Goal: Information Seeking & Learning: Learn about a topic

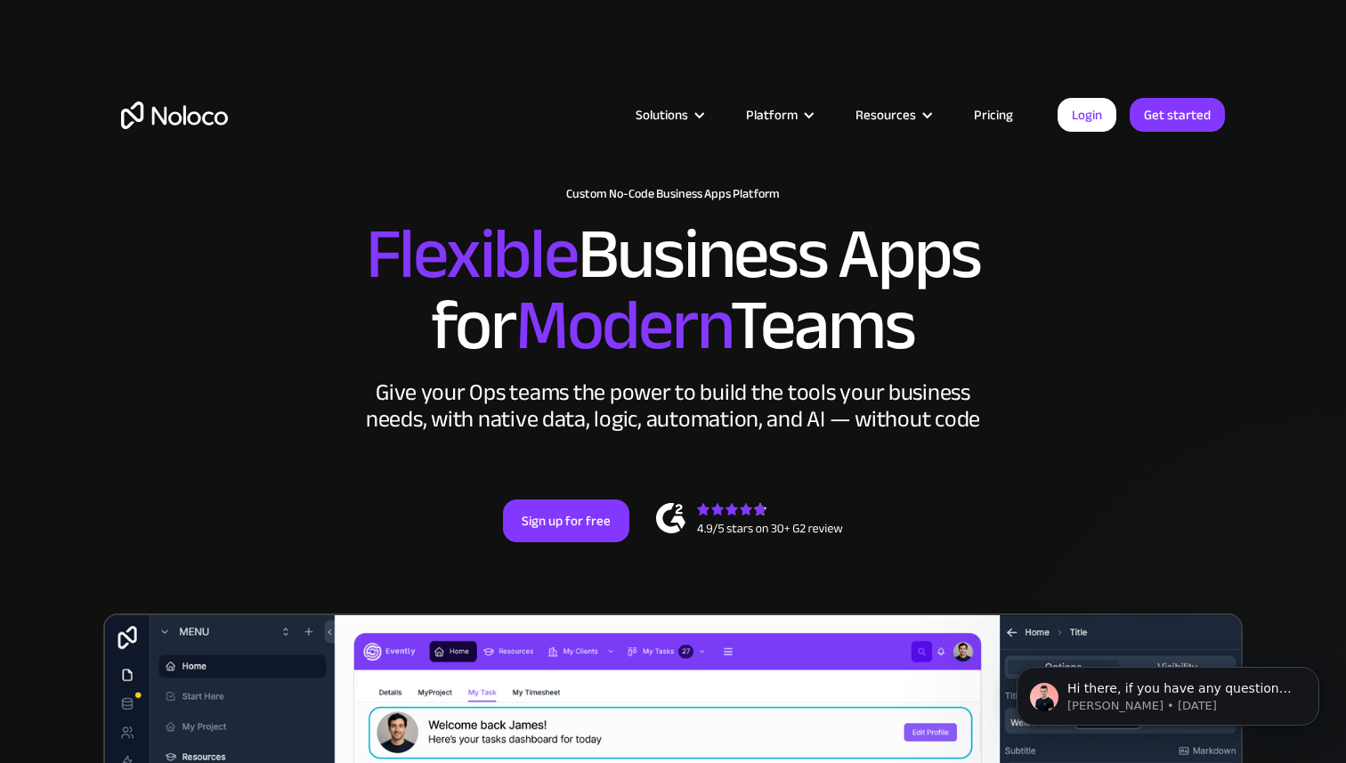
click at [989, 117] on link "Pricing" at bounding box center [993, 114] width 84 height 23
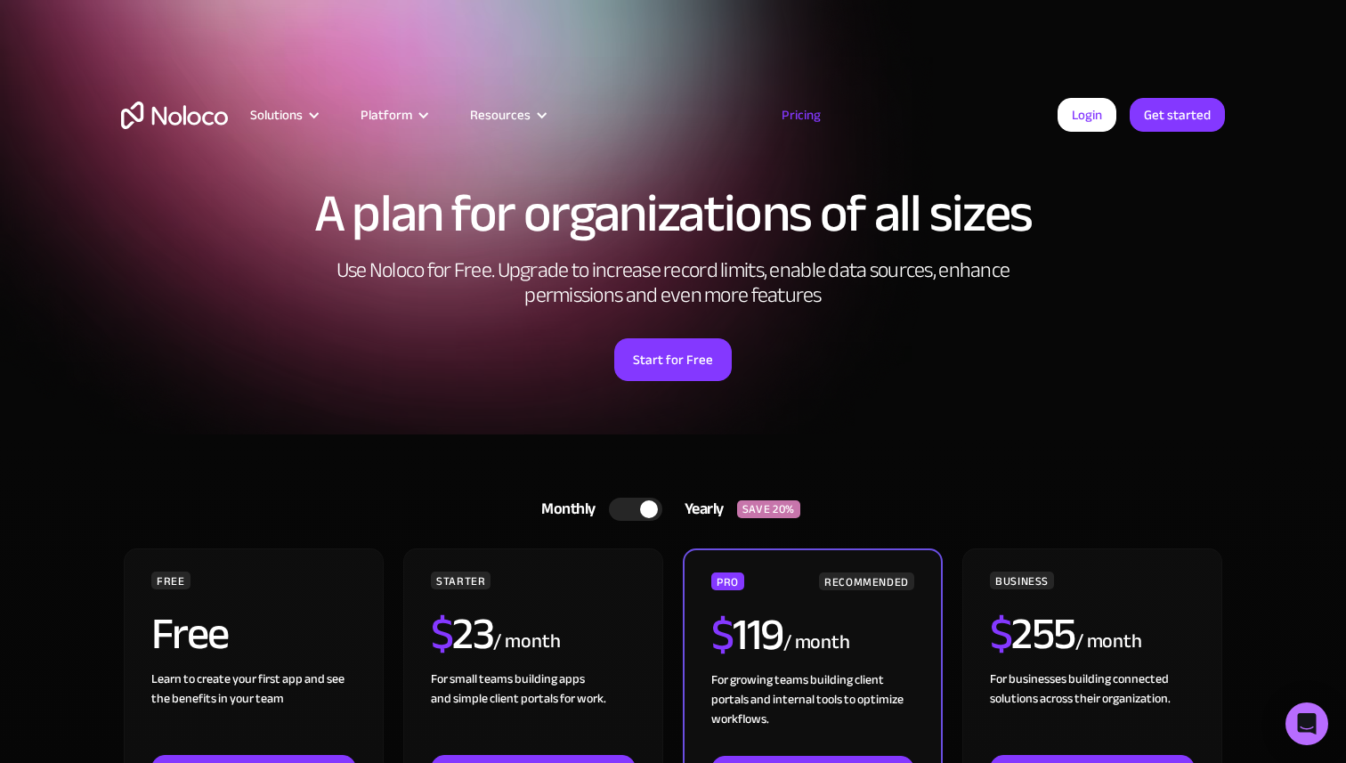
click at [150, 124] on img "home" at bounding box center [174, 115] width 107 height 28
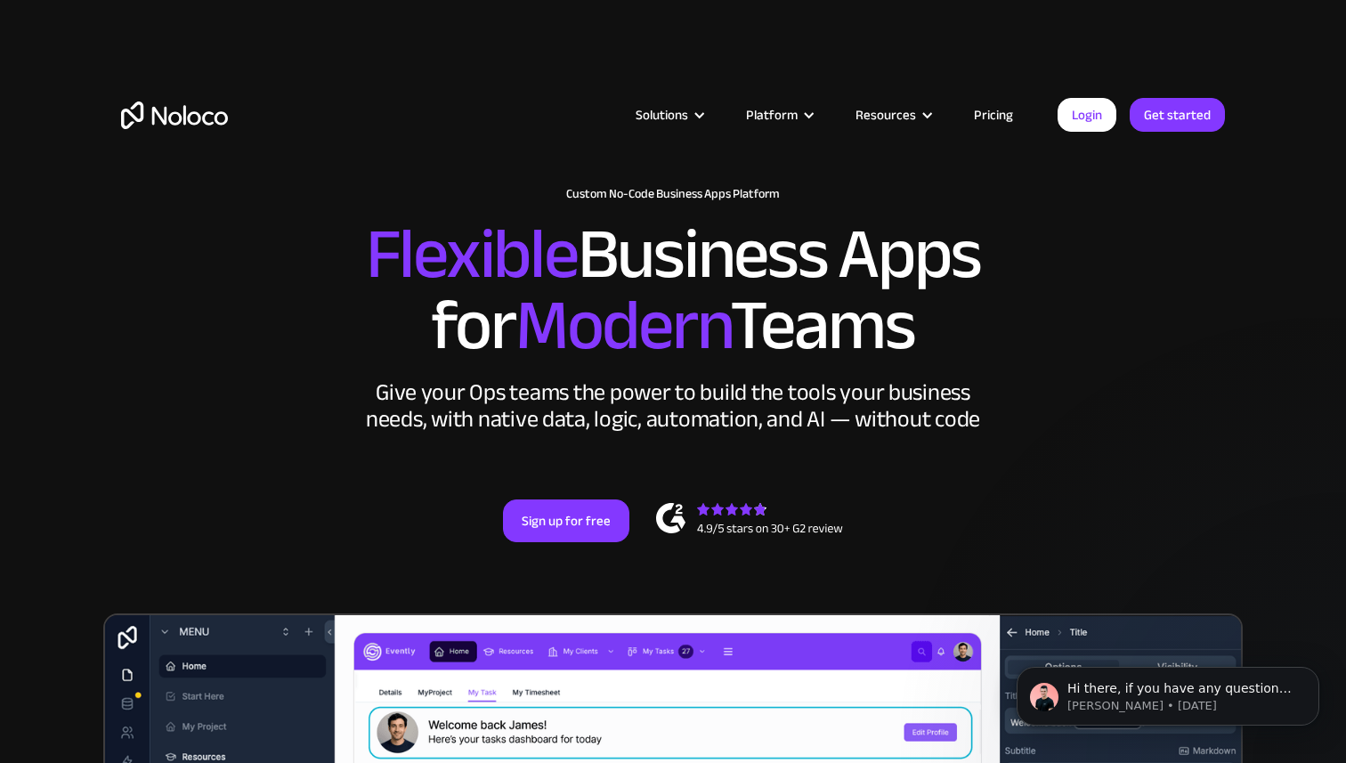
click at [987, 117] on link "Pricing" at bounding box center [993, 114] width 84 height 23
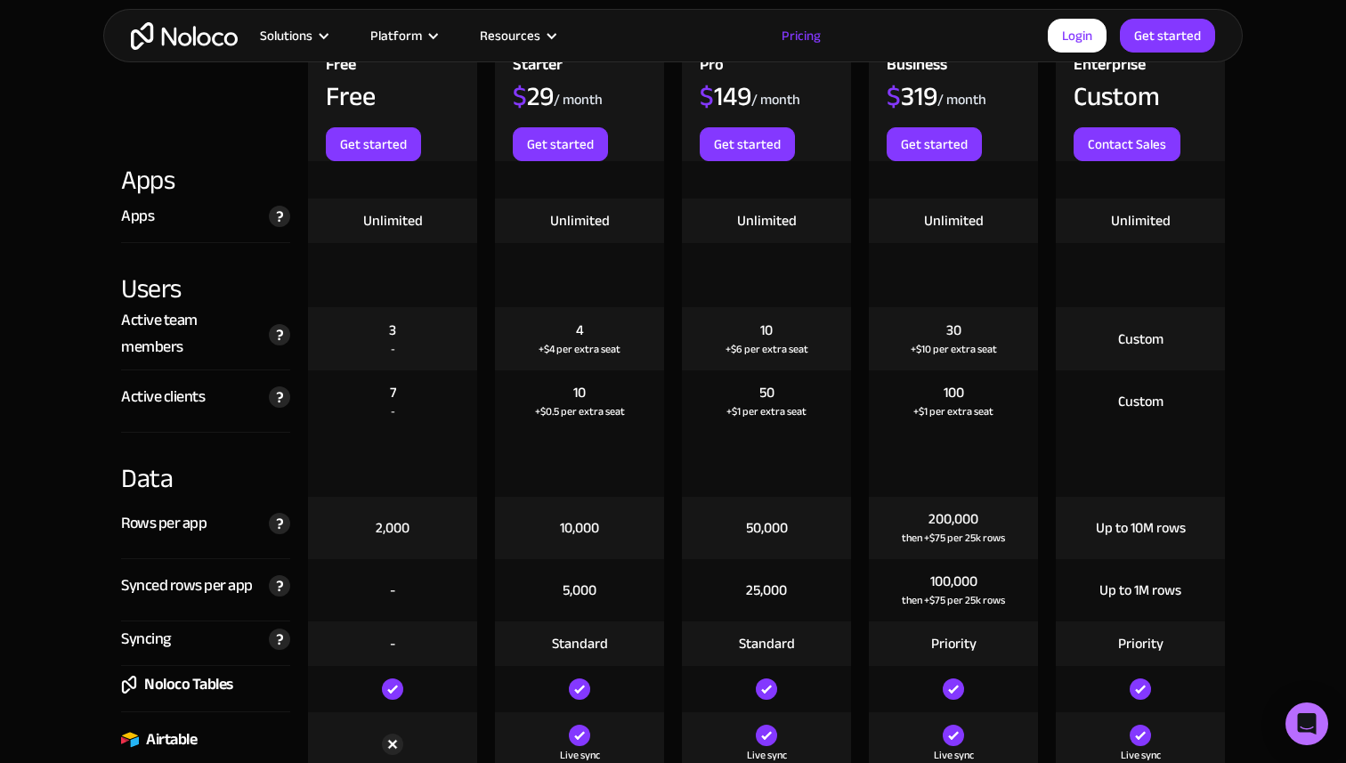
scroll to position [2005, 0]
